Goal: Use online tool/utility: Utilize a website feature to perform a specific function

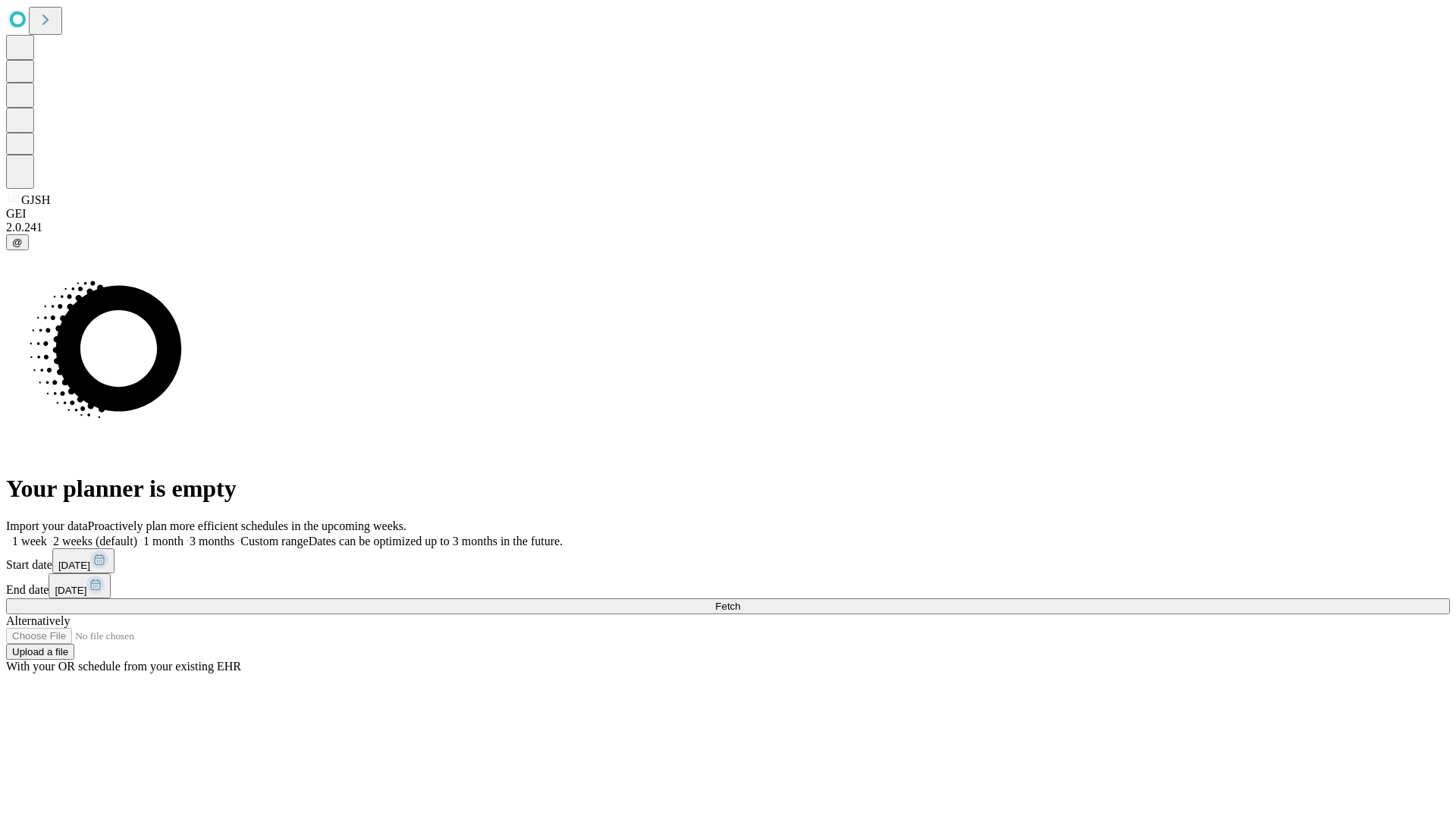
click at [137, 535] on label "2 weeks (default)" at bounding box center [91, 541] width 91 height 13
click at [740, 601] on span "Fetch" at bounding box center [727, 606] width 25 height 12
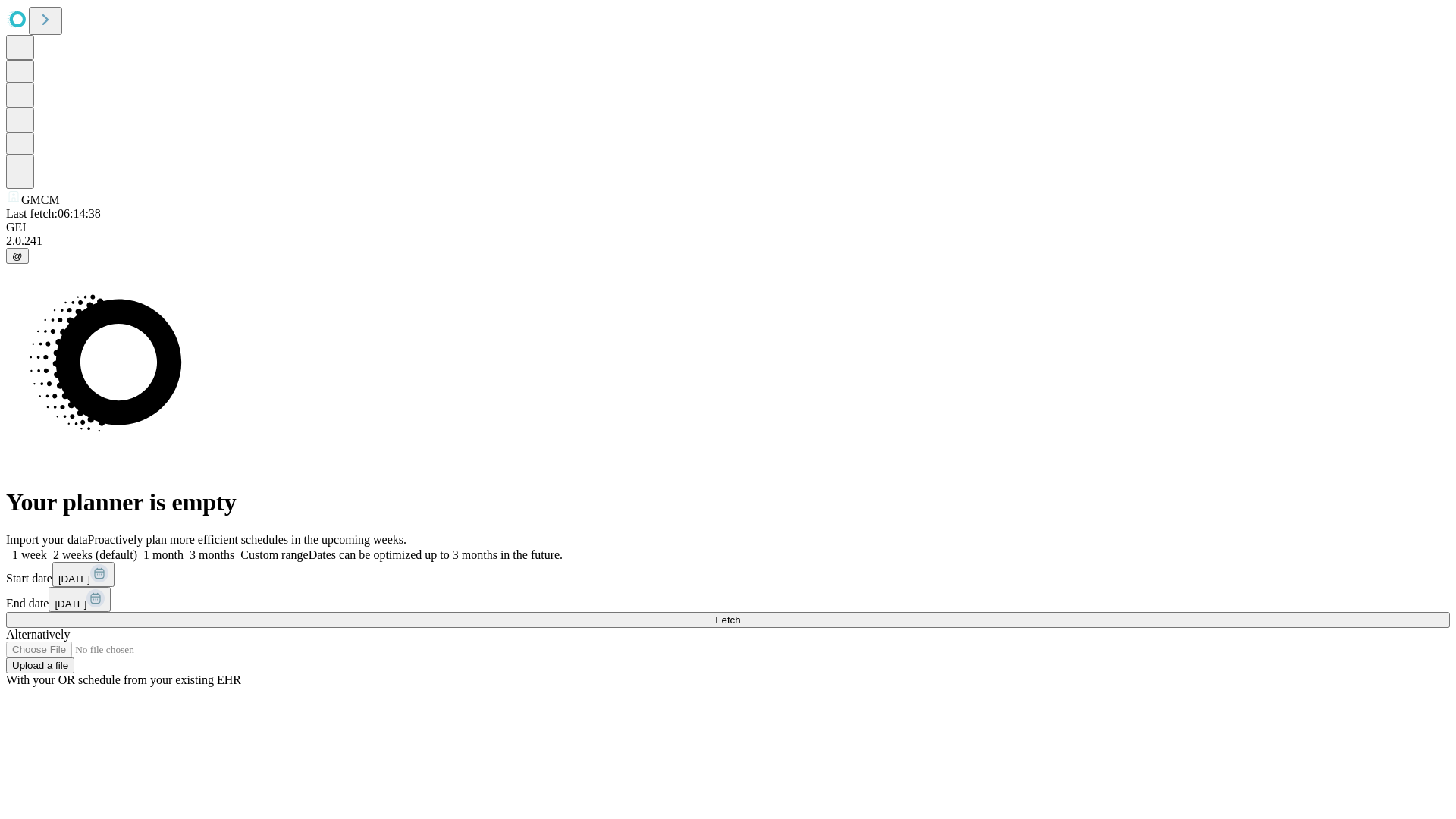
click at [137, 548] on label "2 weeks (default)" at bounding box center [91, 554] width 91 height 13
click at [740, 614] on span "Fetch" at bounding box center [727, 620] width 25 height 12
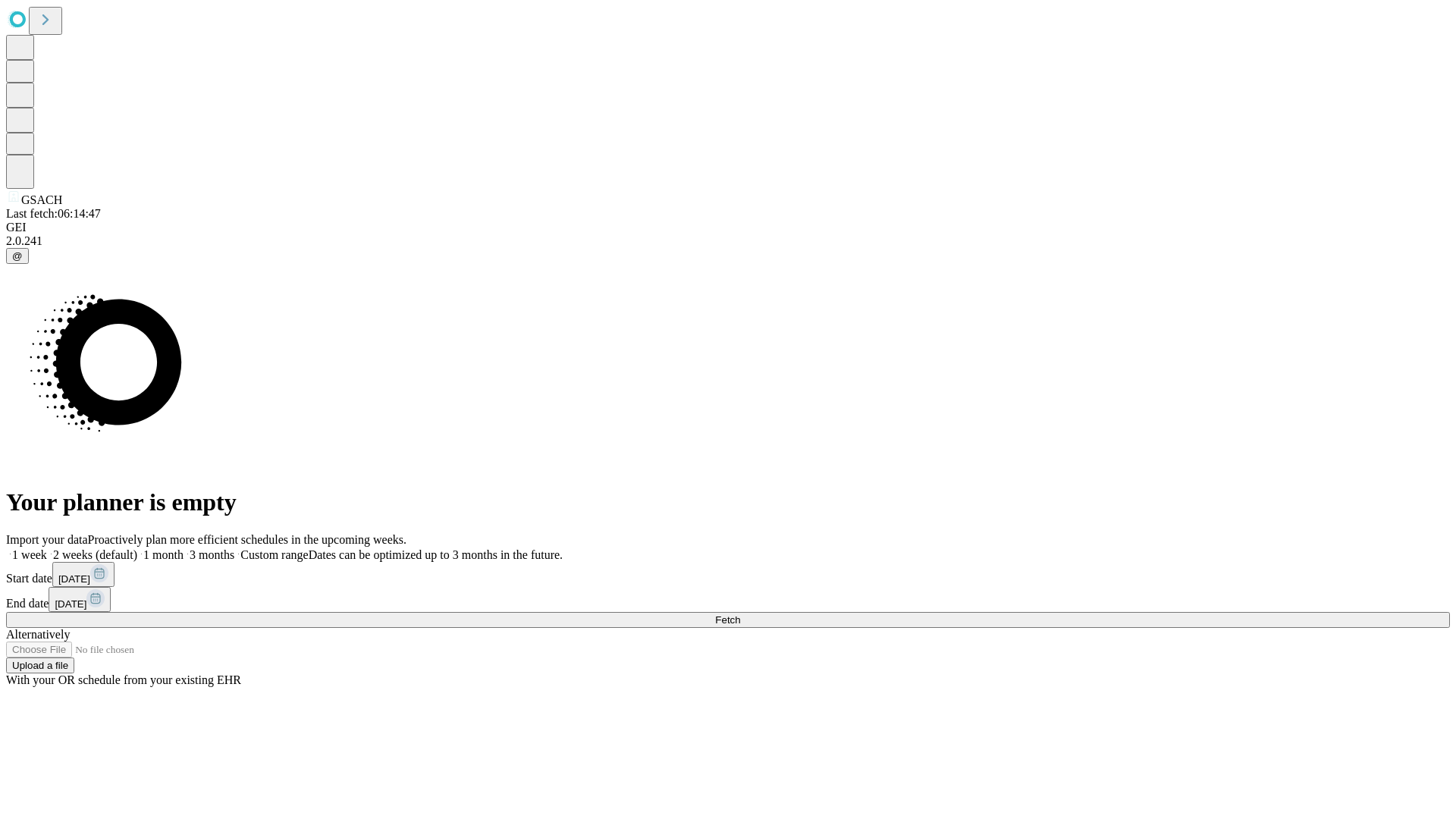
click at [740, 614] on span "Fetch" at bounding box center [727, 620] width 25 height 12
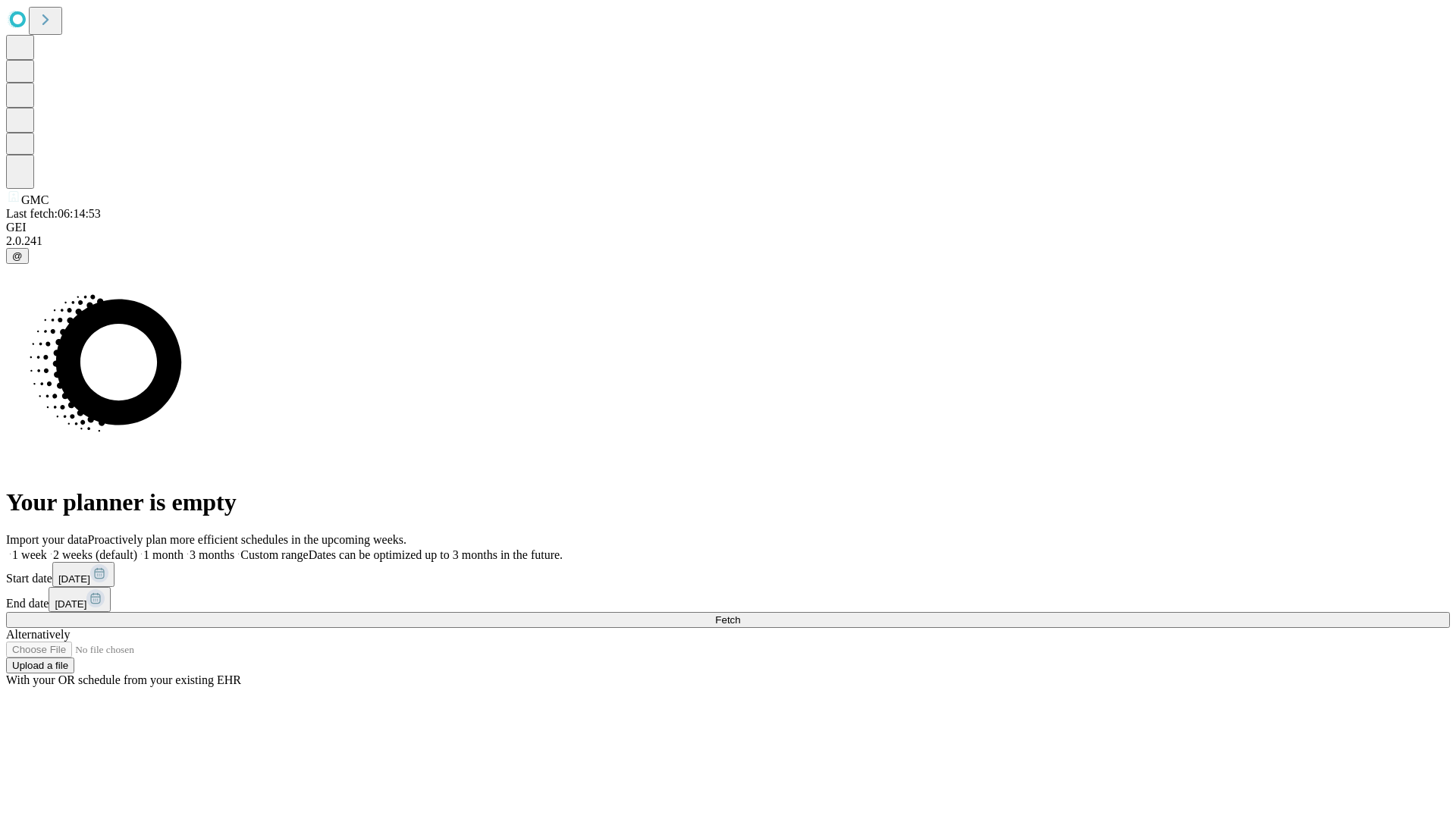
click at [137, 548] on label "2 weeks (default)" at bounding box center [91, 554] width 91 height 13
click at [740, 614] on span "Fetch" at bounding box center [727, 620] width 25 height 12
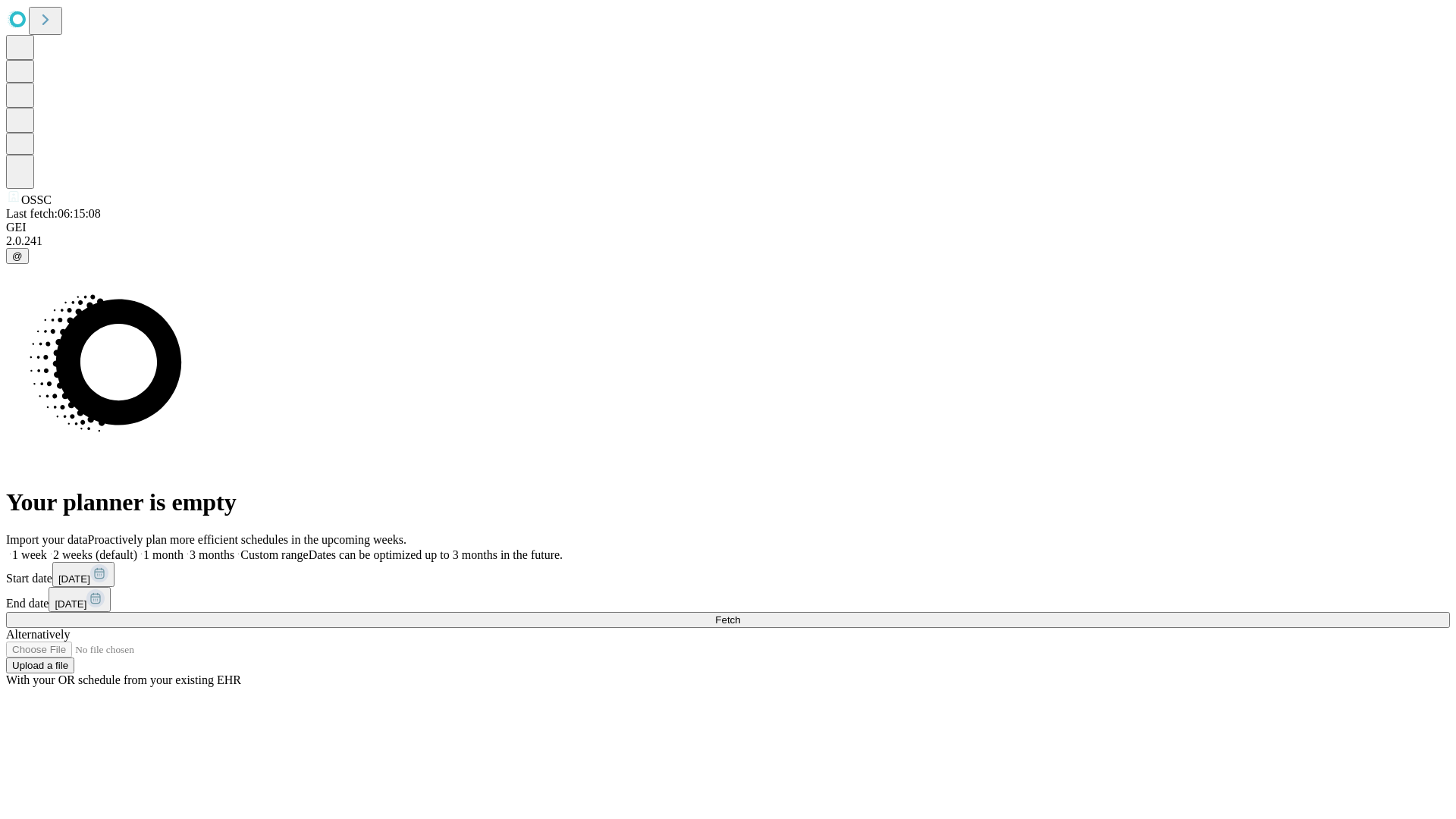
click at [740, 614] on span "Fetch" at bounding box center [727, 620] width 25 height 12
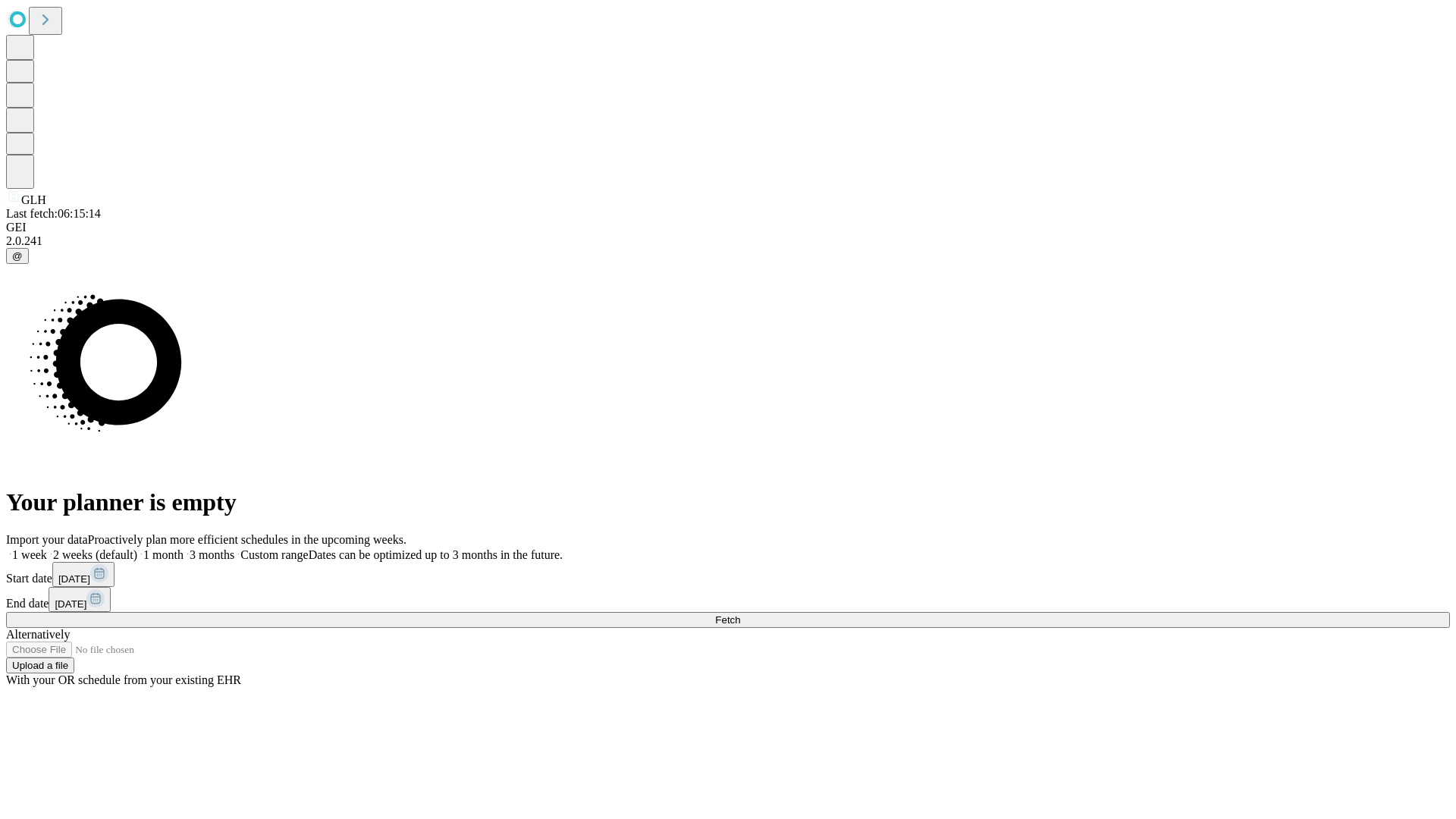
click at [137, 548] on label "2 weeks (default)" at bounding box center [91, 554] width 91 height 13
click at [740, 614] on span "Fetch" at bounding box center [727, 620] width 25 height 12
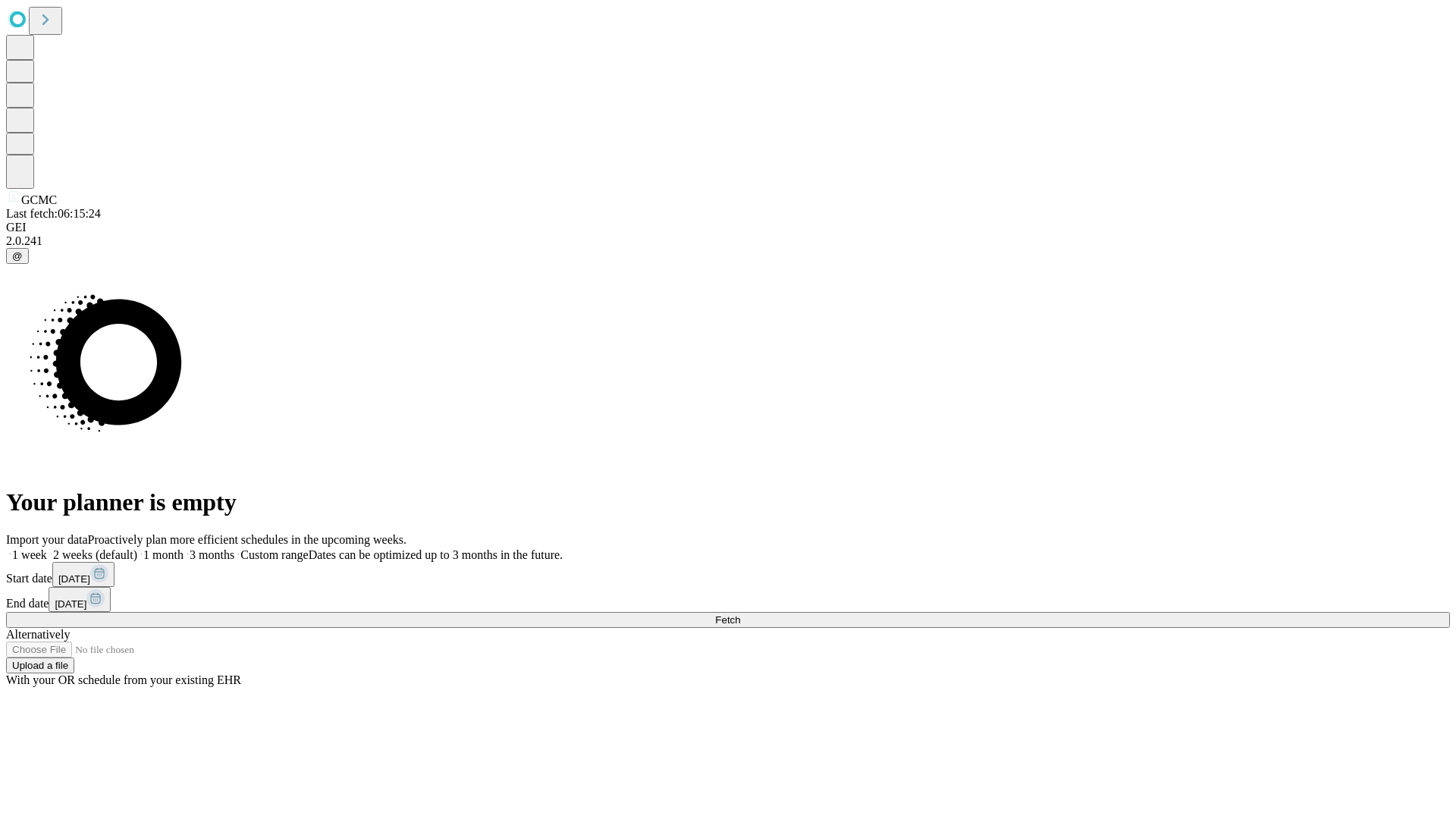
click at [740, 614] on span "Fetch" at bounding box center [727, 620] width 25 height 12
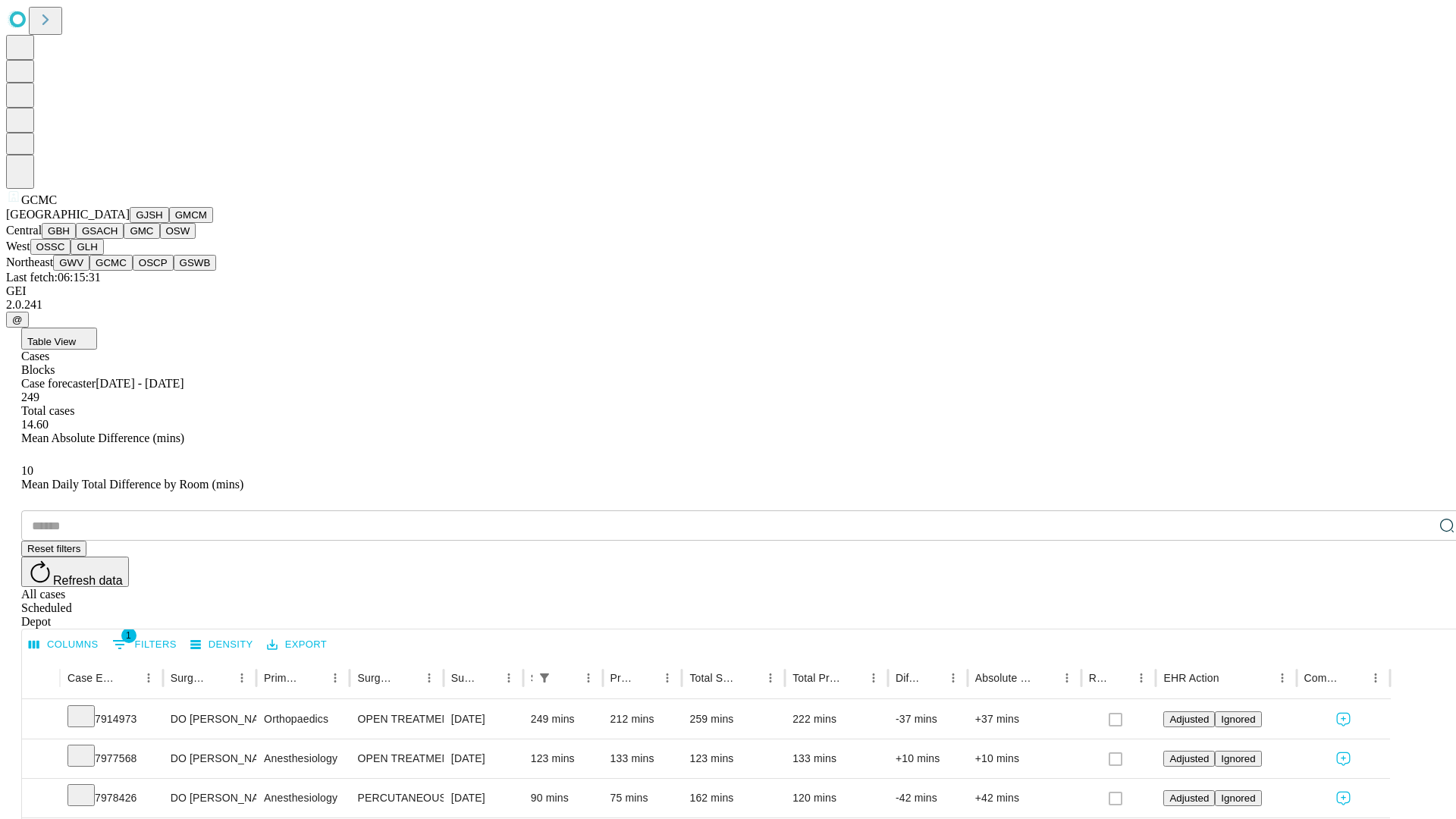
click at [133, 271] on button "OSCP" at bounding box center [153, 263] width 41 height 16
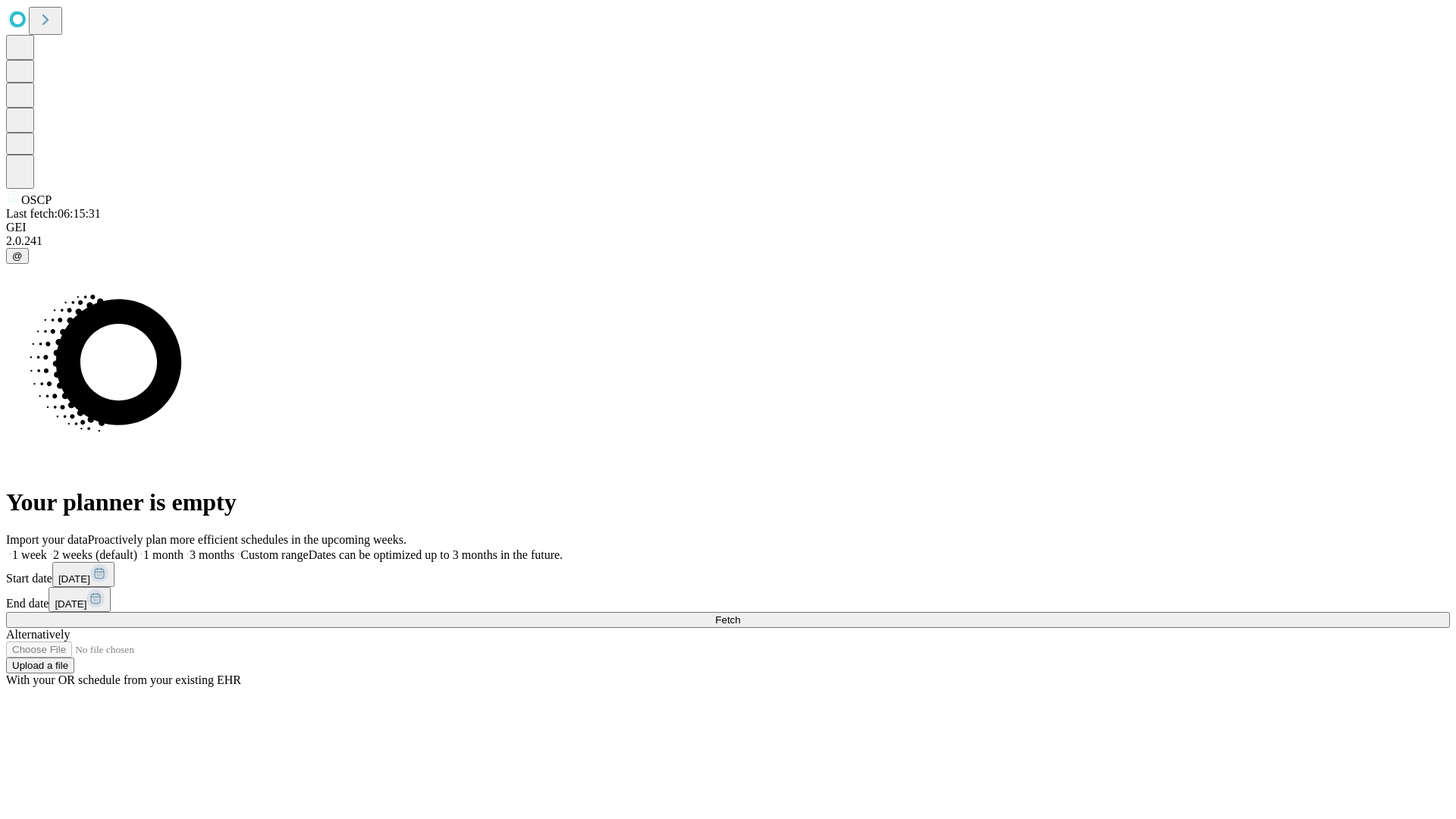
click at [137, 548] on label "2 weeks (default)" at bounding box center [91, 554] width 91 height 13
click at [740, 614] on span "Fetch" at bounding box center [727, 620] width 25 height 12
